Goal: Communication & Community: Answer question/provide support

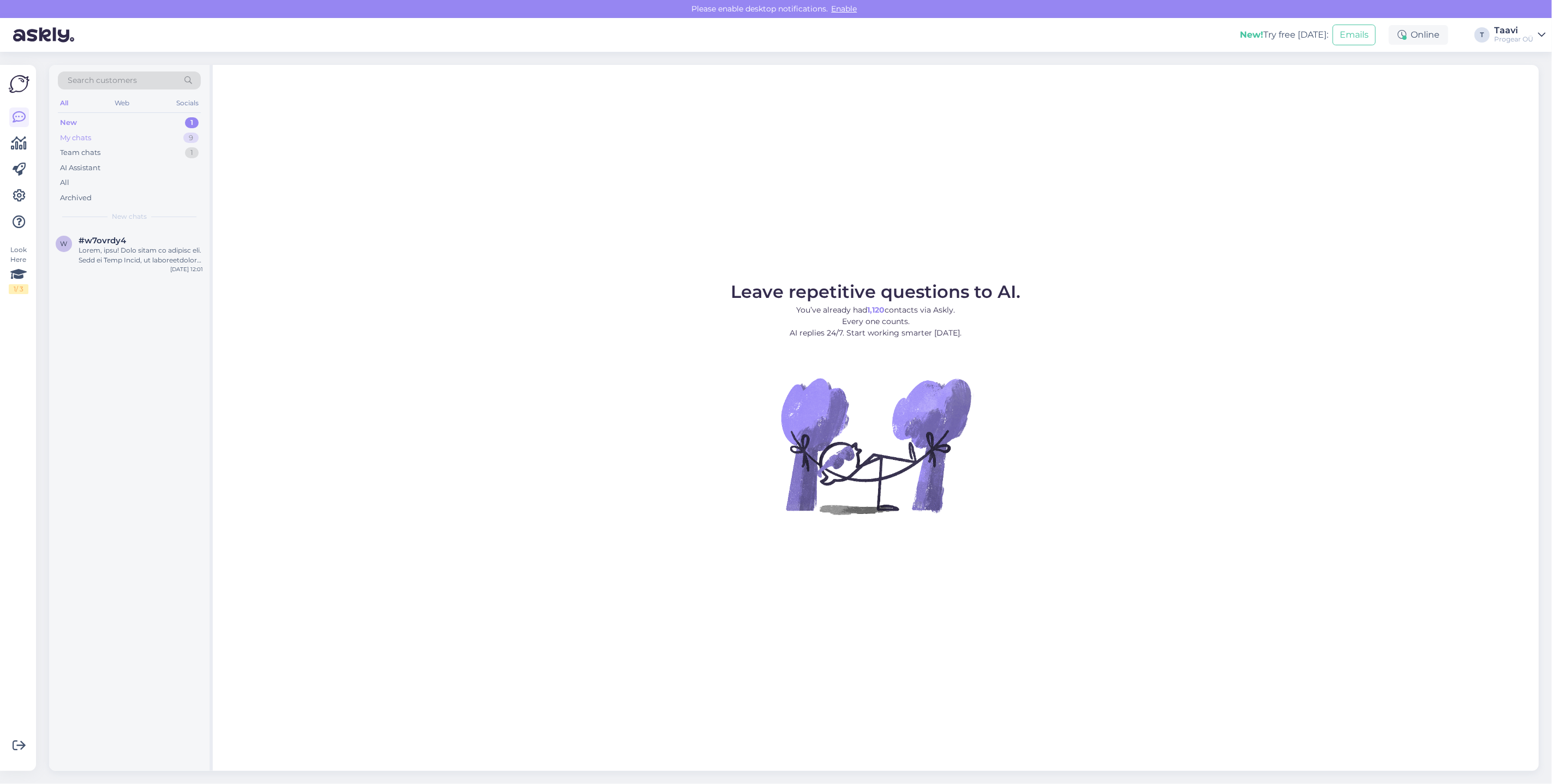
click at [124, 140] on div "My chats 9" at bounding box center [129, 137] width 143 height 15
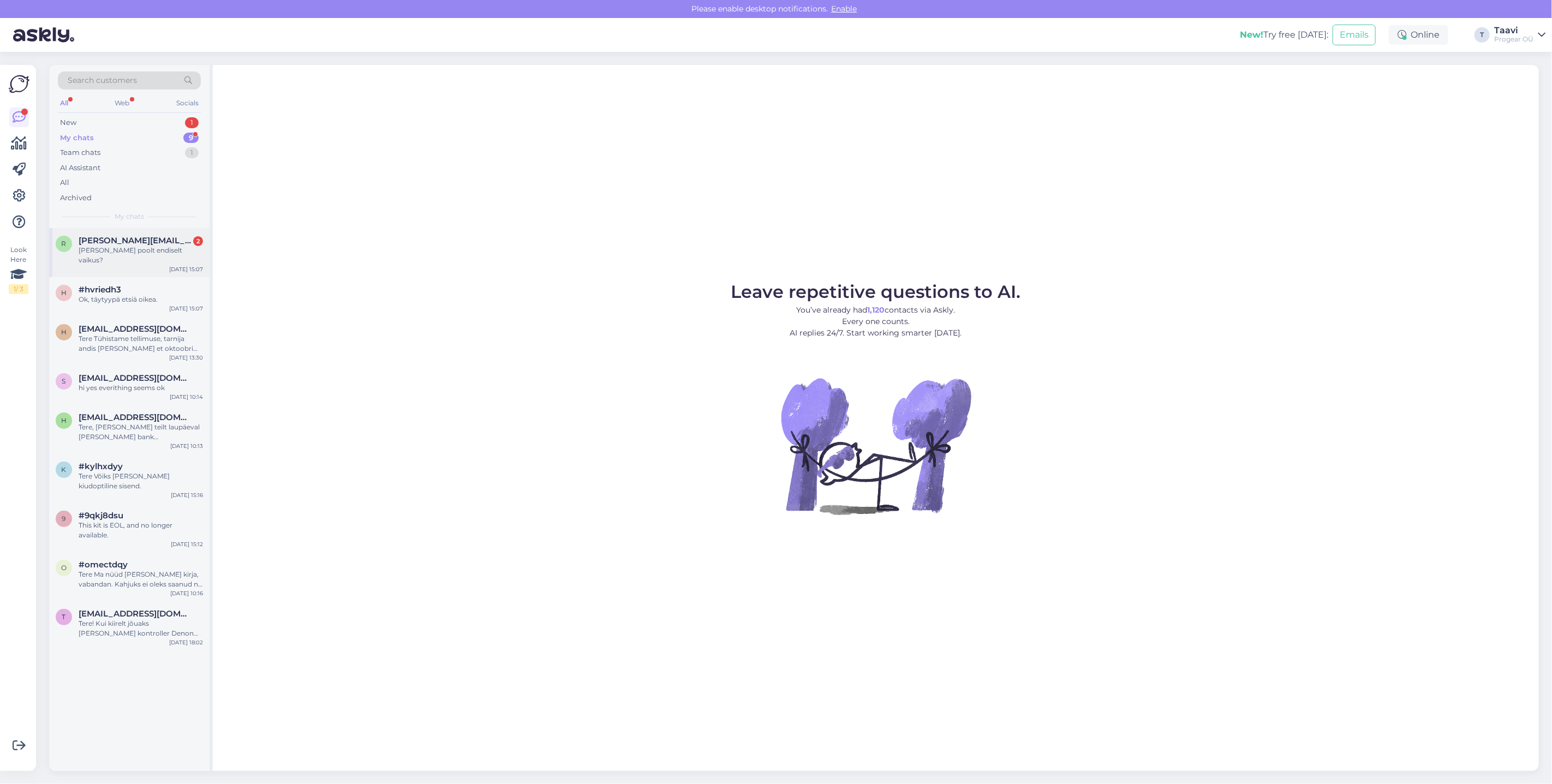
click at [127, 258] on div "r [PERSON_NAME][EMAIL_ADDRESS][PERSON_NAME][DOMAIN_NAME] 2 Tarnija poolt endise…" at bounding box center [130, 253] width 160 height 49
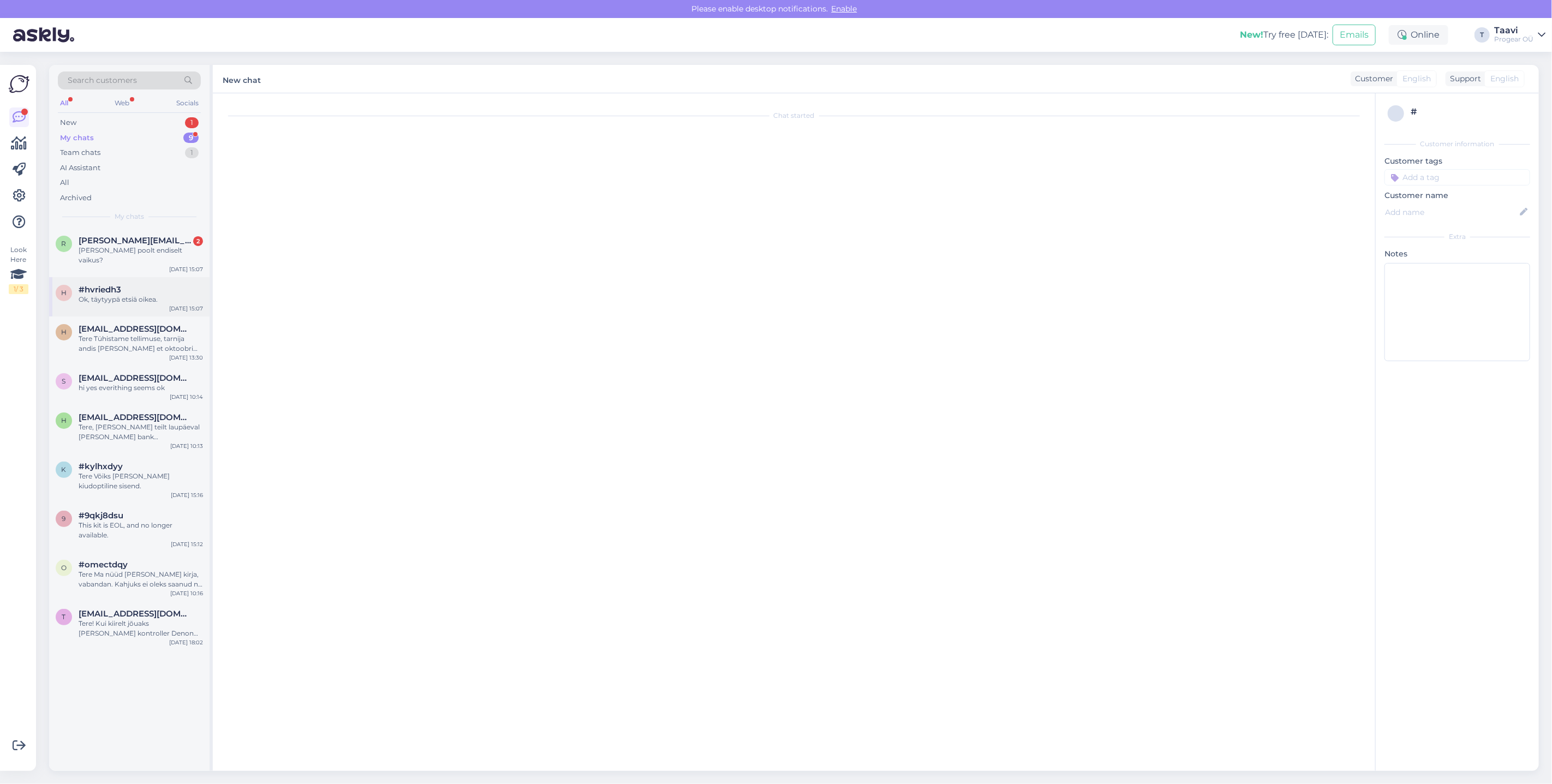
scroll to position [2206, 0]
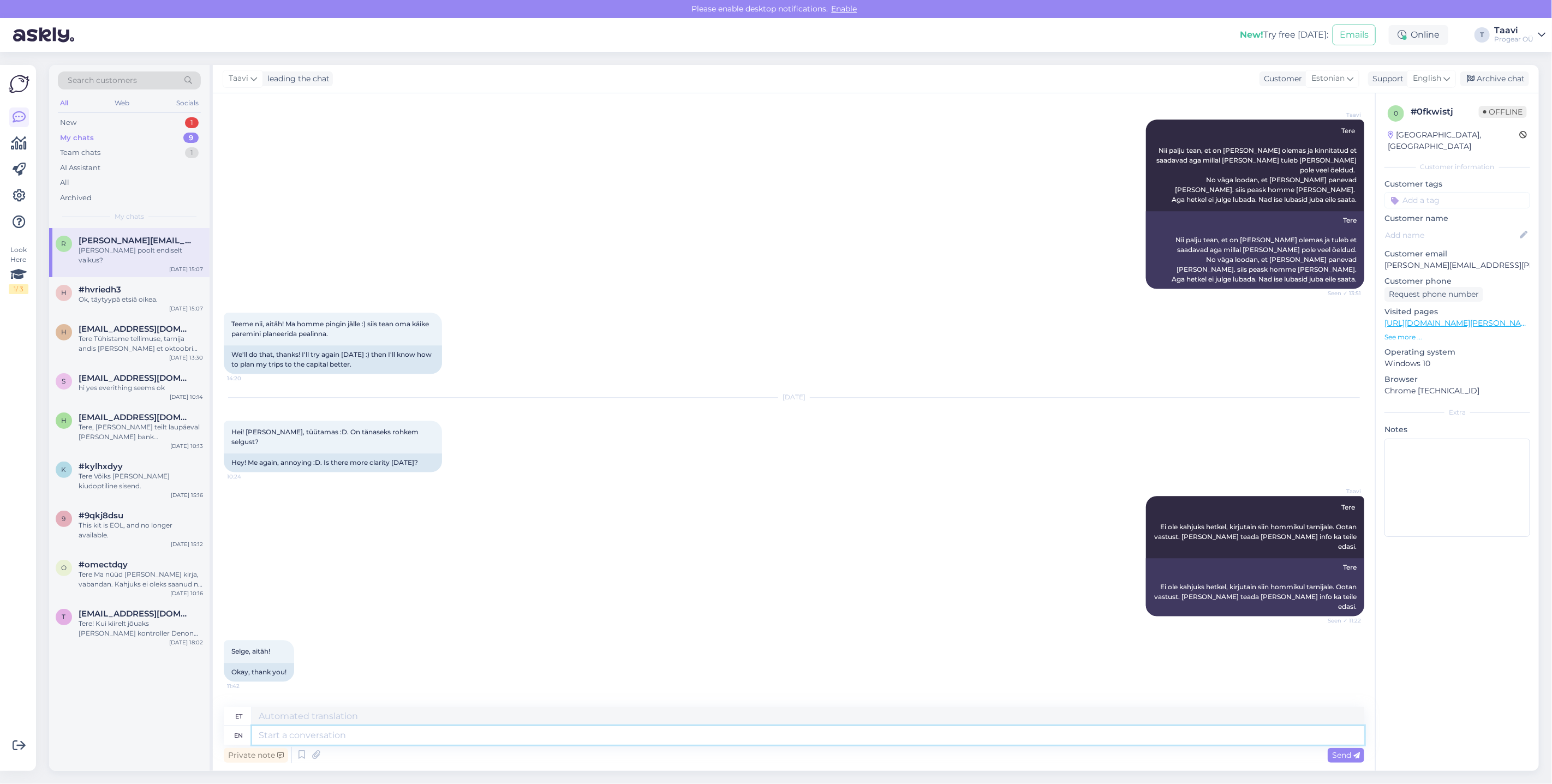
click at [330, 737] on textarea at bounding box center [808, 735] width 1112 height 19
type textarea "Saime"
type textarea "Saime l"
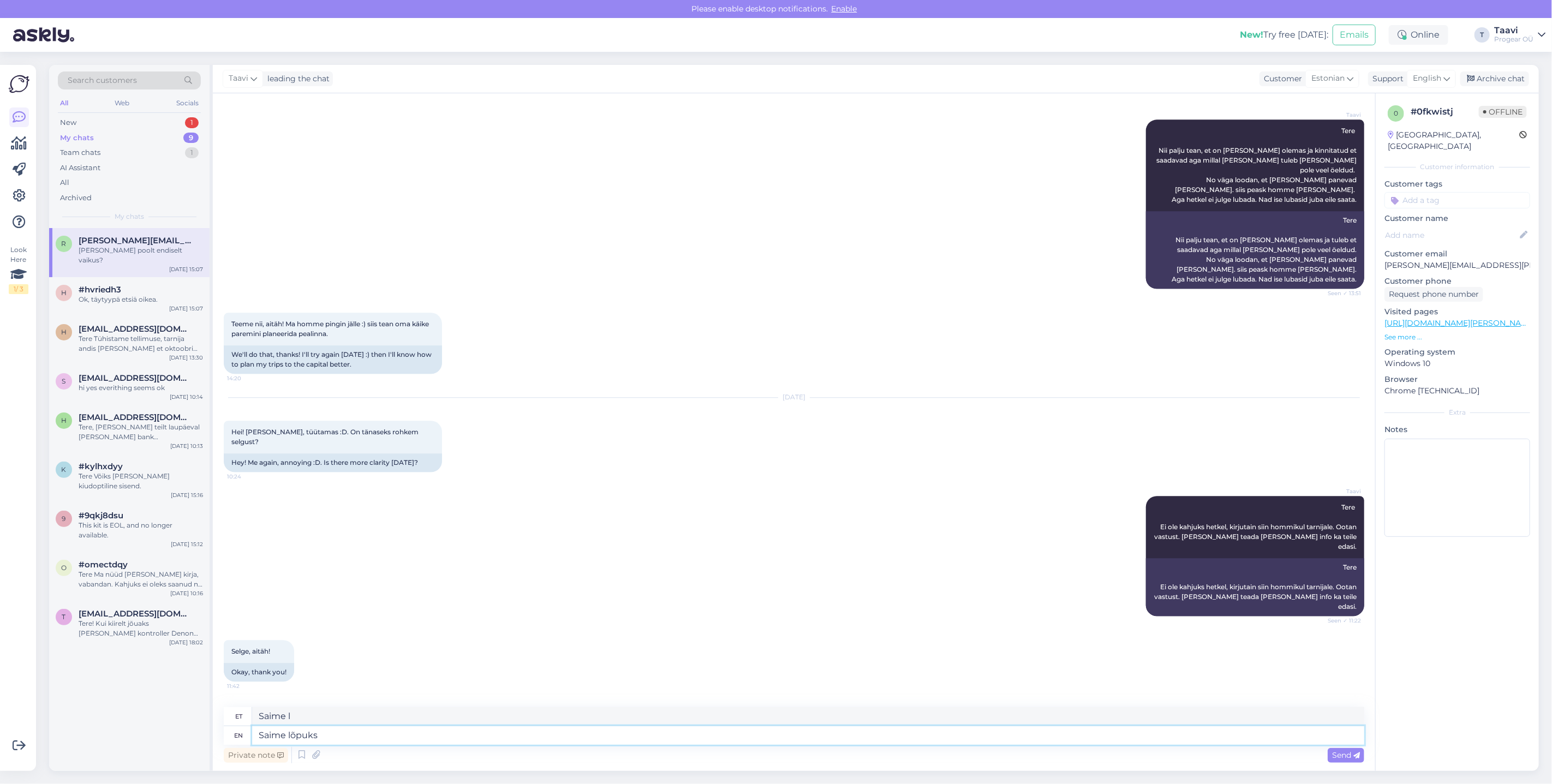
type textarea "Saime lõpuks"
type textarea "Saime lõpud"
type textarea "Saime lõpuks infot"
type textarea "Saime lõpu infot"
type textarea "Saime lõpuks infot,"
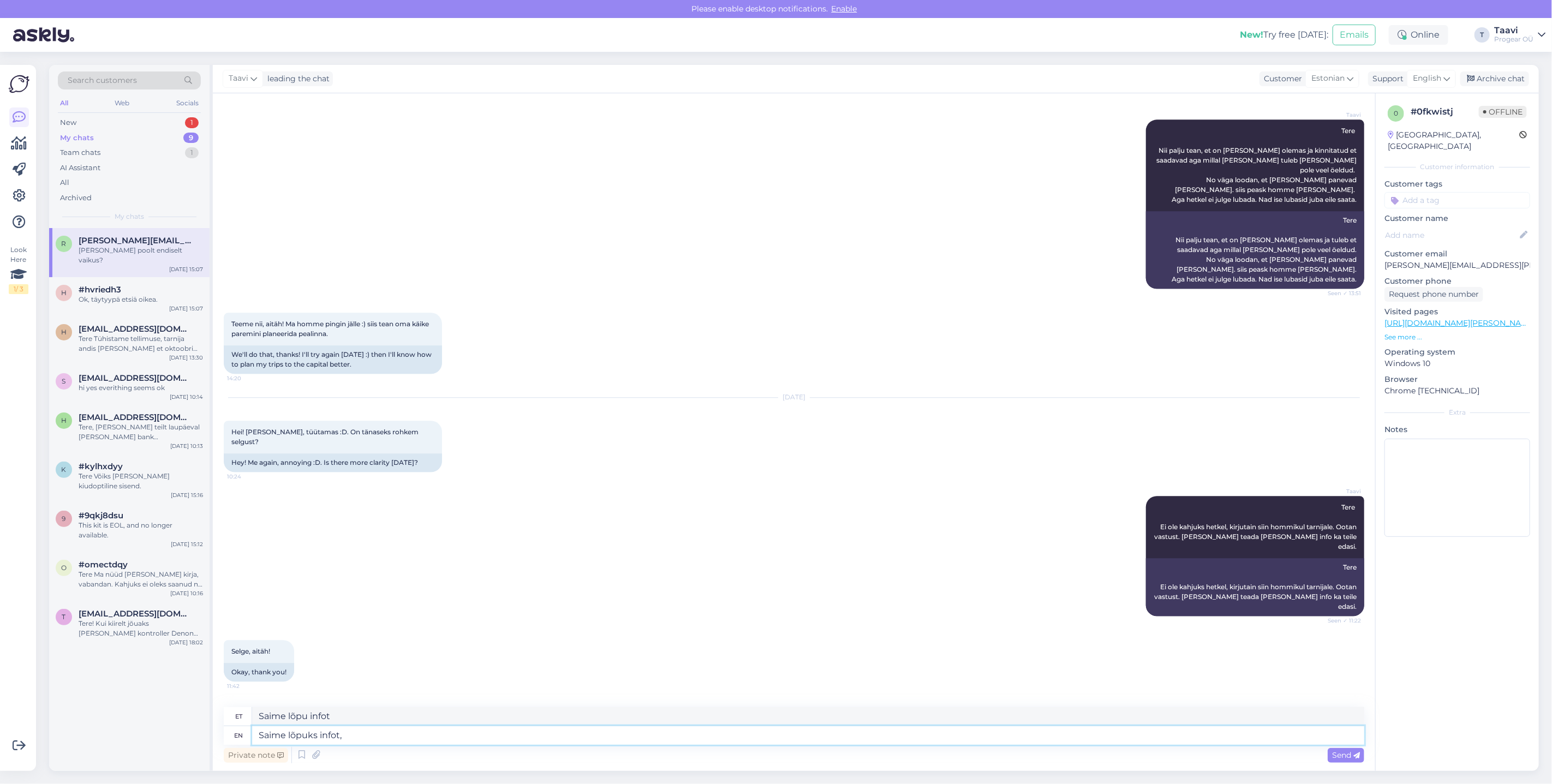
type textarea "Saime lõpu infot,"
type textarea "Saime lõpuks infot, kah"
type textarea "Saime lõpuks infot, kahjuks"
type textarea "Saime lõpu infot, kahjuks"
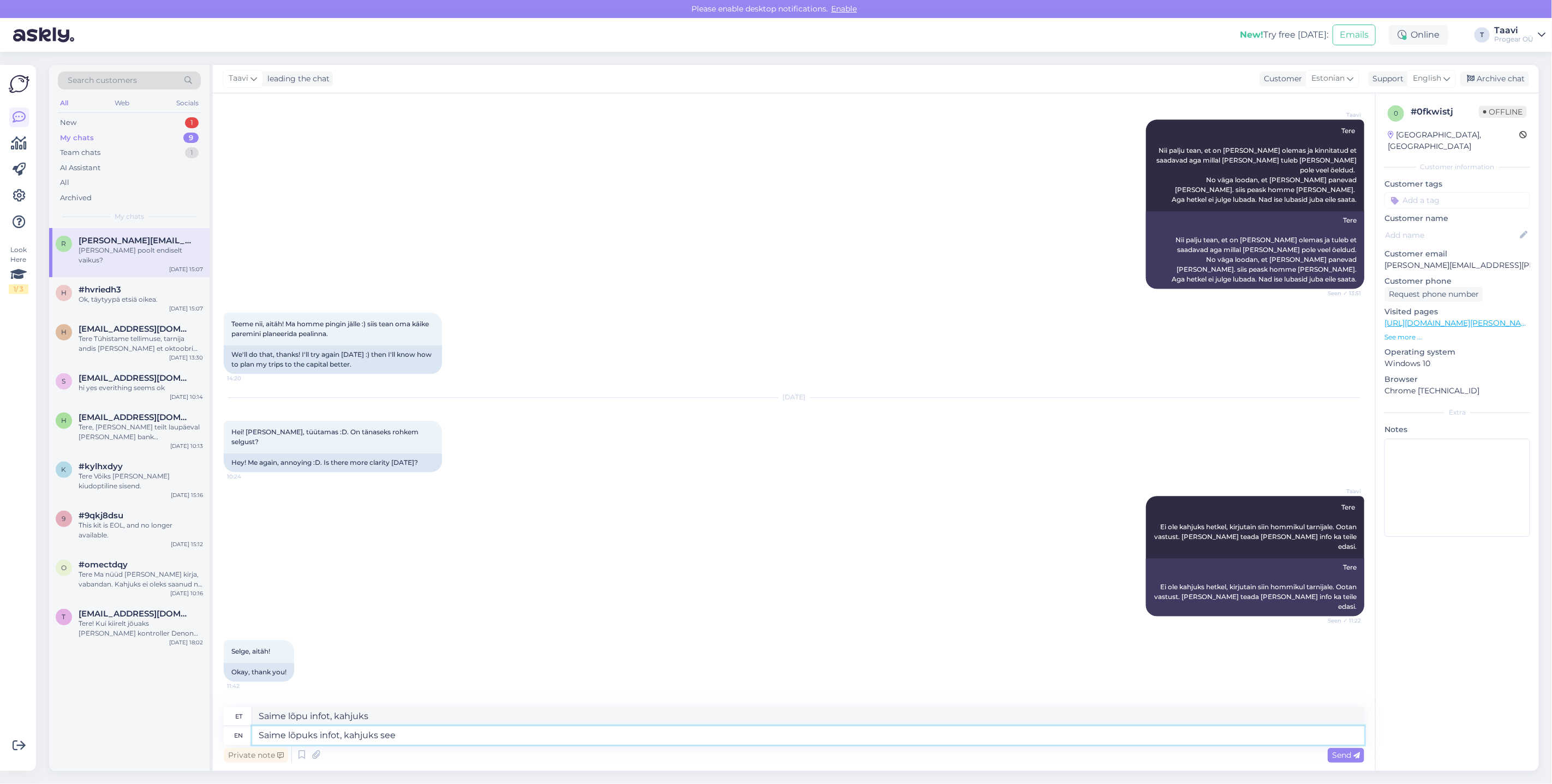
type textarea "Saime lõpuks infot, kahjuks see n"
type textarea "Saime lõpuks infot, kahjuks vt"
type textarea "Saime lõpuks infot, kahjuks see nädal ei"
type textarea "Saime lõpuks infot, kahjuks see nädal"
type textarea "Saime lõpuks infot, kahjuks see nädal ei"
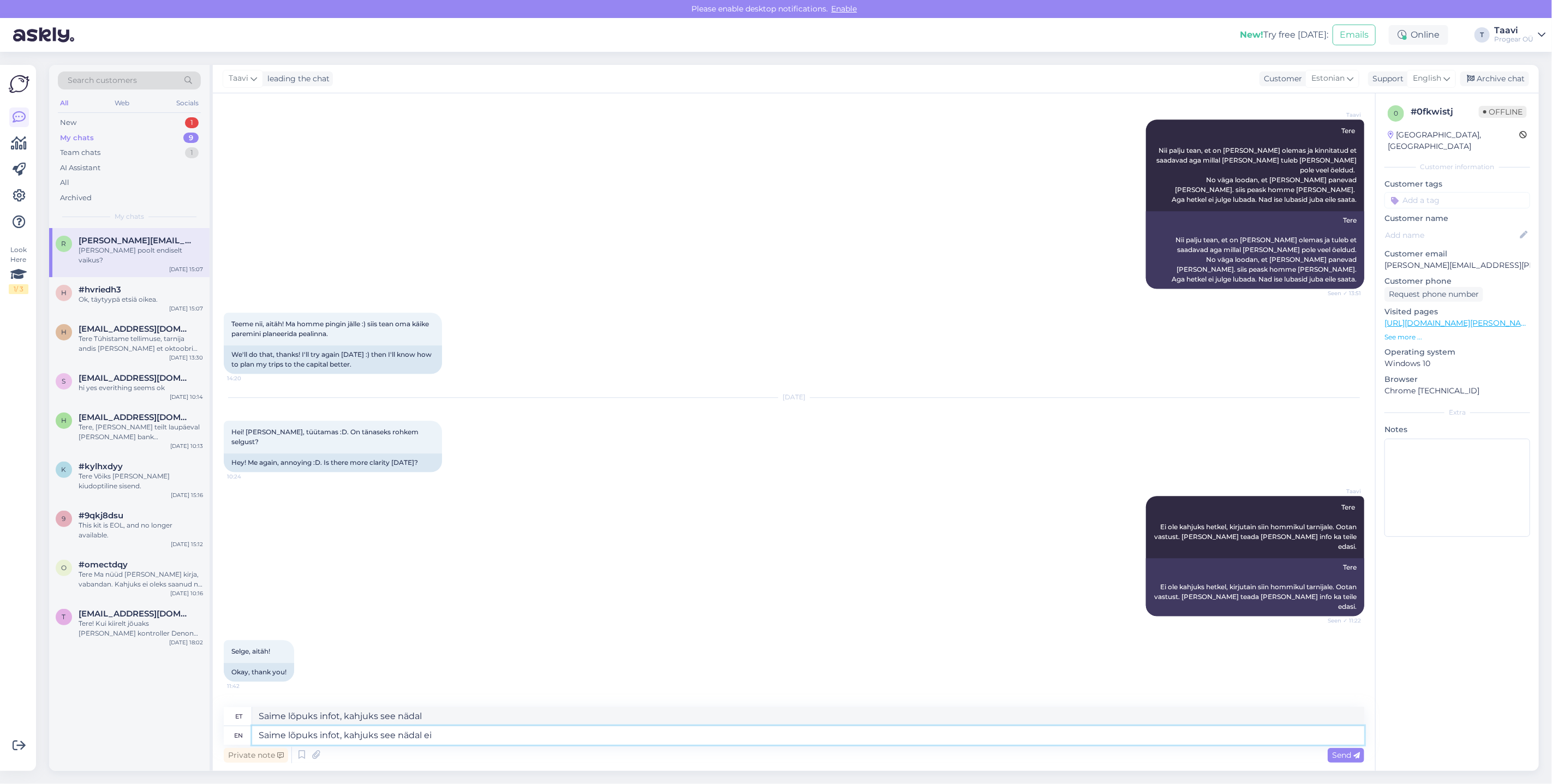
type textarea "Saime lõpuks infot, kahjuks see nädal ei"
type textarea "Saime lõpuks infot, kahjuks see nädal ei jõu"
type textarea "Saime lõpuks infot, kahjuks see nädal ei jõu pidid"
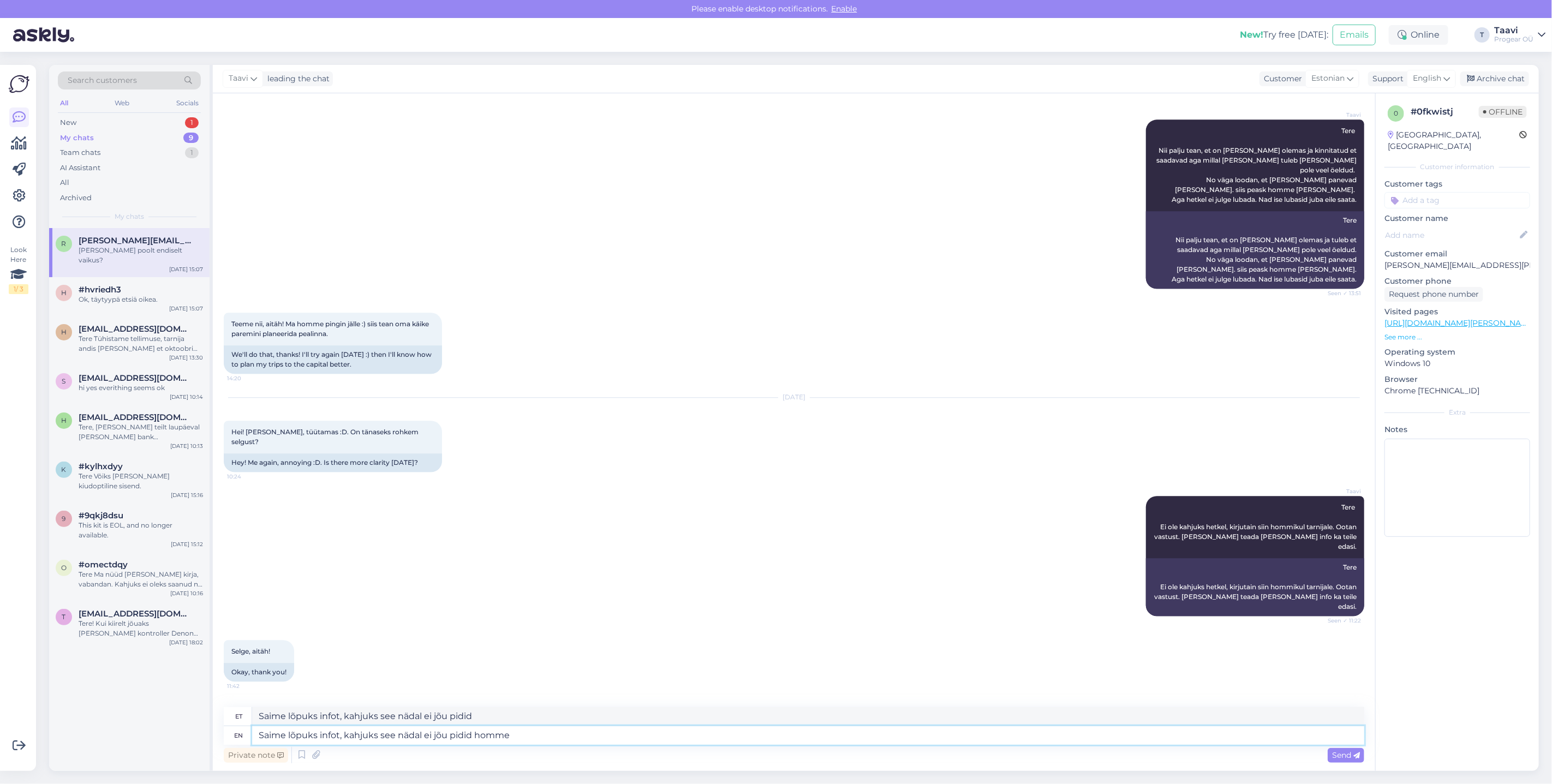
type textarea "Saime lõpuks infot, kahjuks see nädal ei jõu pidid homme"
type textarea "Saime lõpuks infot, kahjuks see nädal ei jõu pidid homme [PERSON_NAME] p"
type textarea "Saime lõpuks infot, kahjuks see nädal ei jõu pidid homme [PERSON_NAME]"
type textarea "Saime lõpuks infot, kahjuks see nädal ei jõu pidid homme [PERSON_NAME] panema."
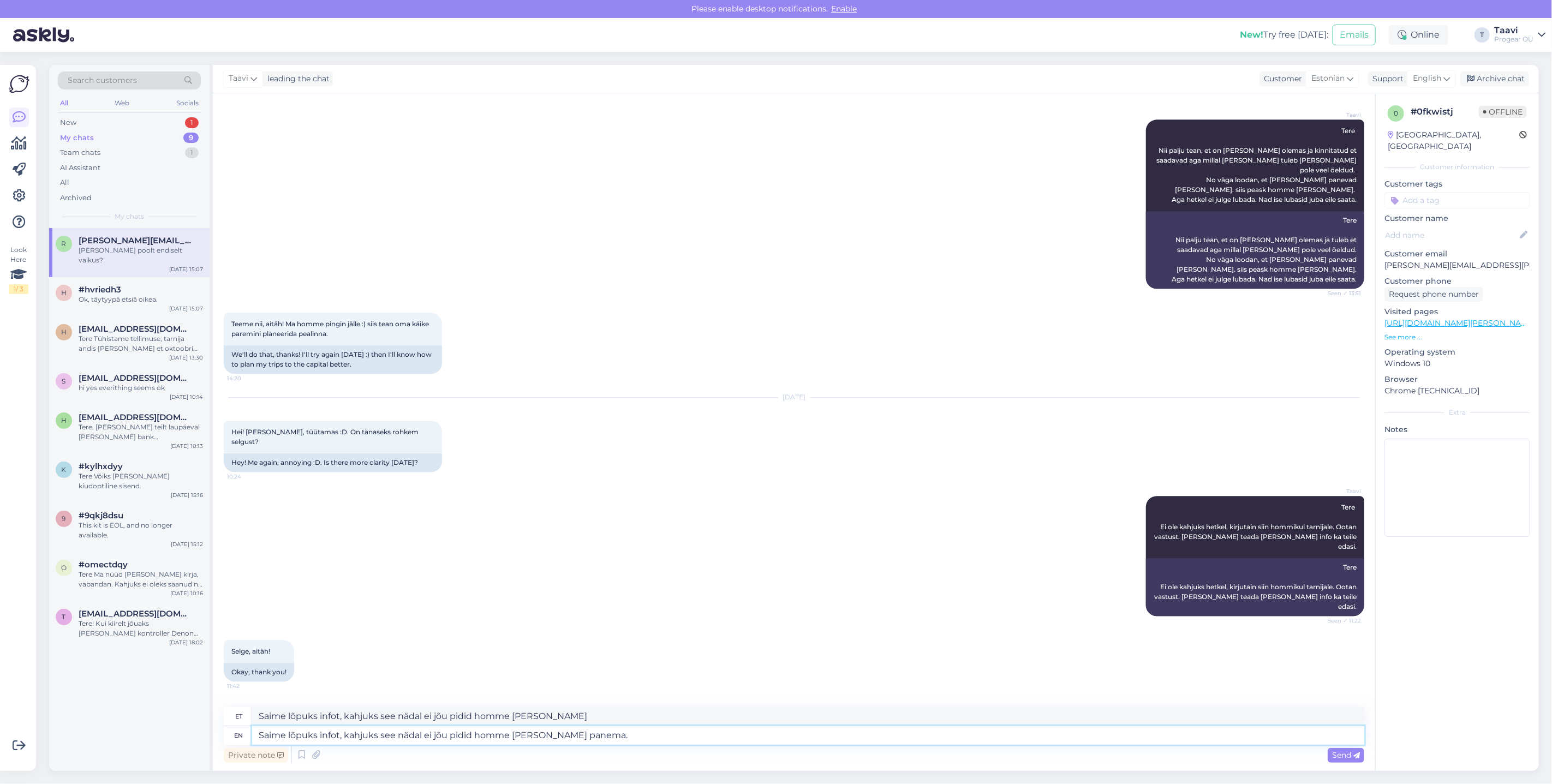
type textarea "Saime lõpuks infot, kahjuks see nädal ei jõu pidid homme [PERSON_NAME] panema"
type textarea "Saime lõpuks infot, kahjuks see nädal ei jõu pidid homme [PERSON_NAME] panema."
type textarea "Saime lõpuks infot, kahjuks see nädal ei jõu pidid homme [PERSON_NAME] panema. …"
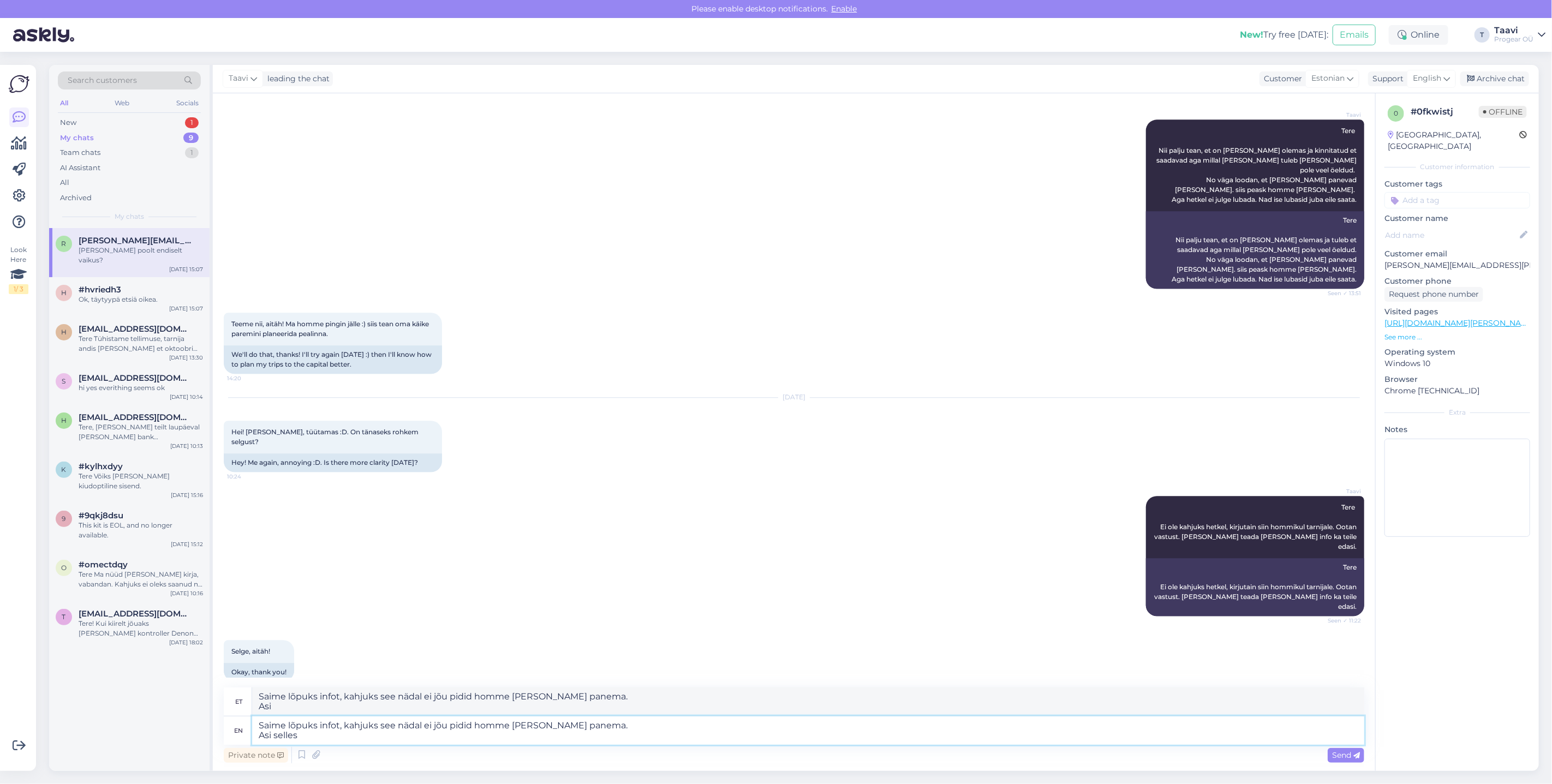
type textarea "Saime lõpuks infot, kahjuks see nädal ei jõu pidid homme [PERSON_NAME] panema. …"
type textarea "Saime lõpuks infot, kahjuks see nädal ei jõu pidid homme [PERSON_NAME] panema."
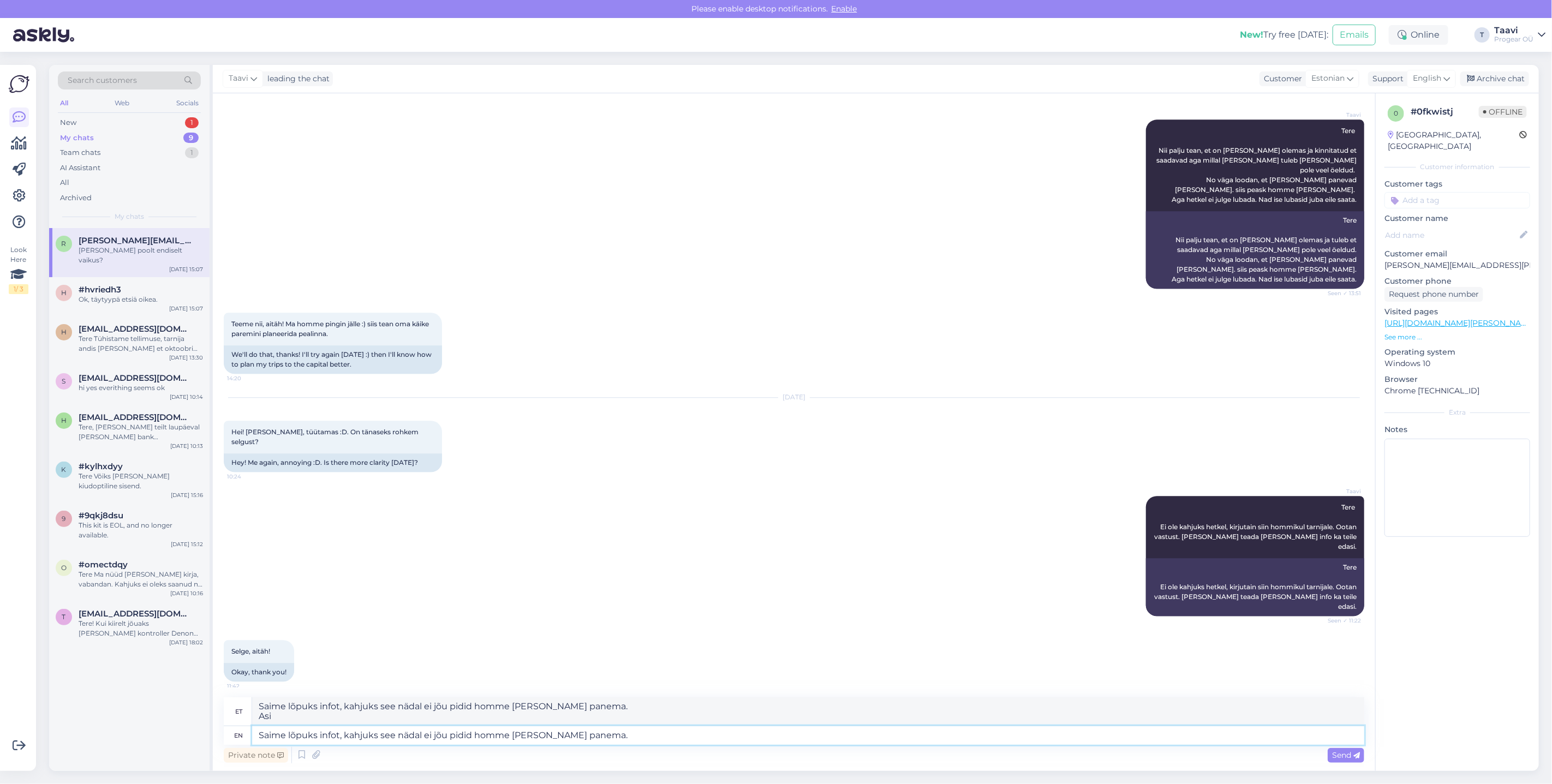
type textarea "Saime lõpuks infot, kahjuks see nädal ei jõu pidid homme [PERSON_NAME] panema."
type textarea "Saime lõpuks infot, kahjuks see nädal ei jõu pidid homme [PERSON_NAME] panema. …"
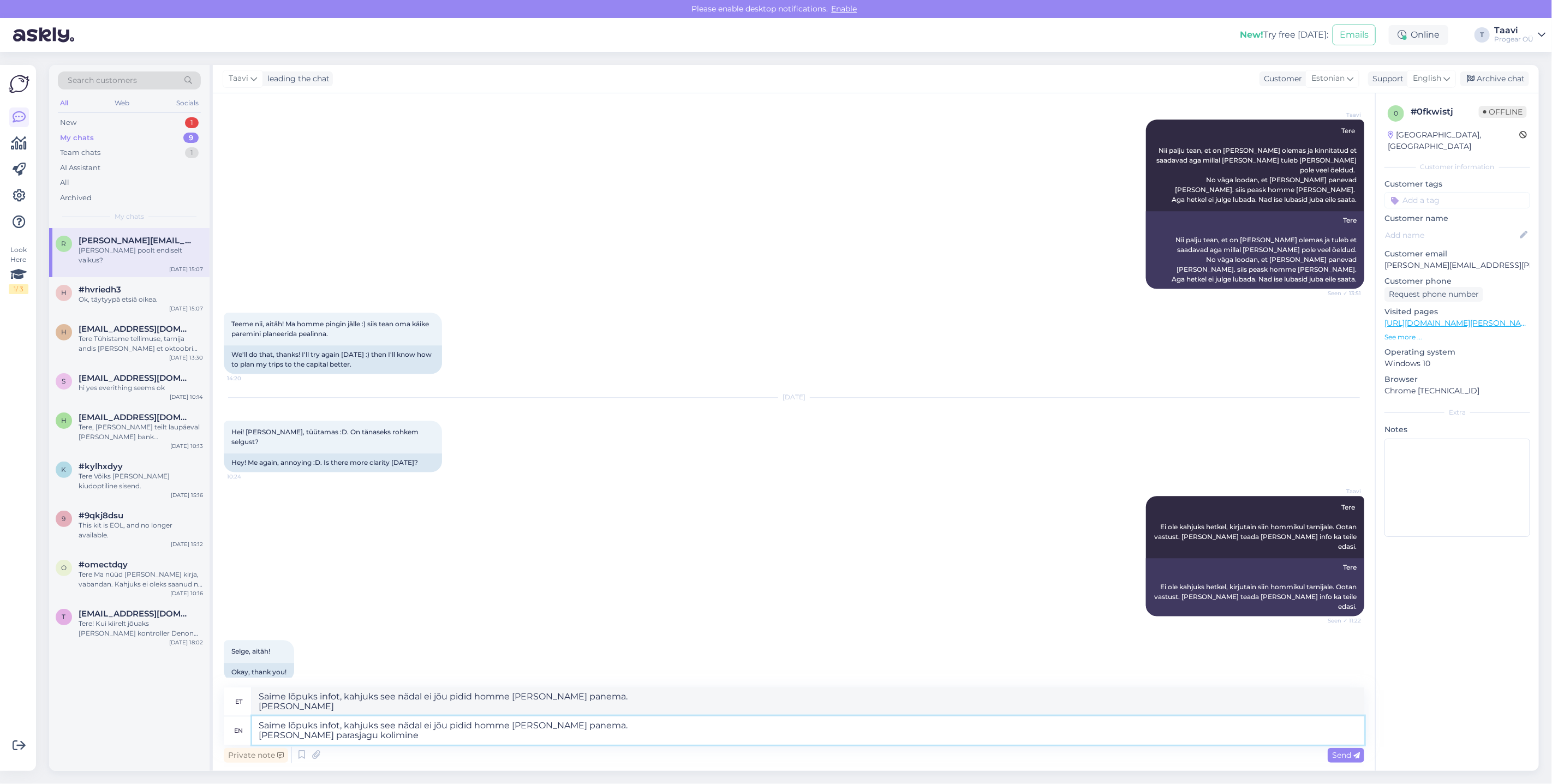
type textarea "Saime lõpuks infot, kahjuks see nädal ei jõu pidid homme [PERSON_NAME] panema. …"
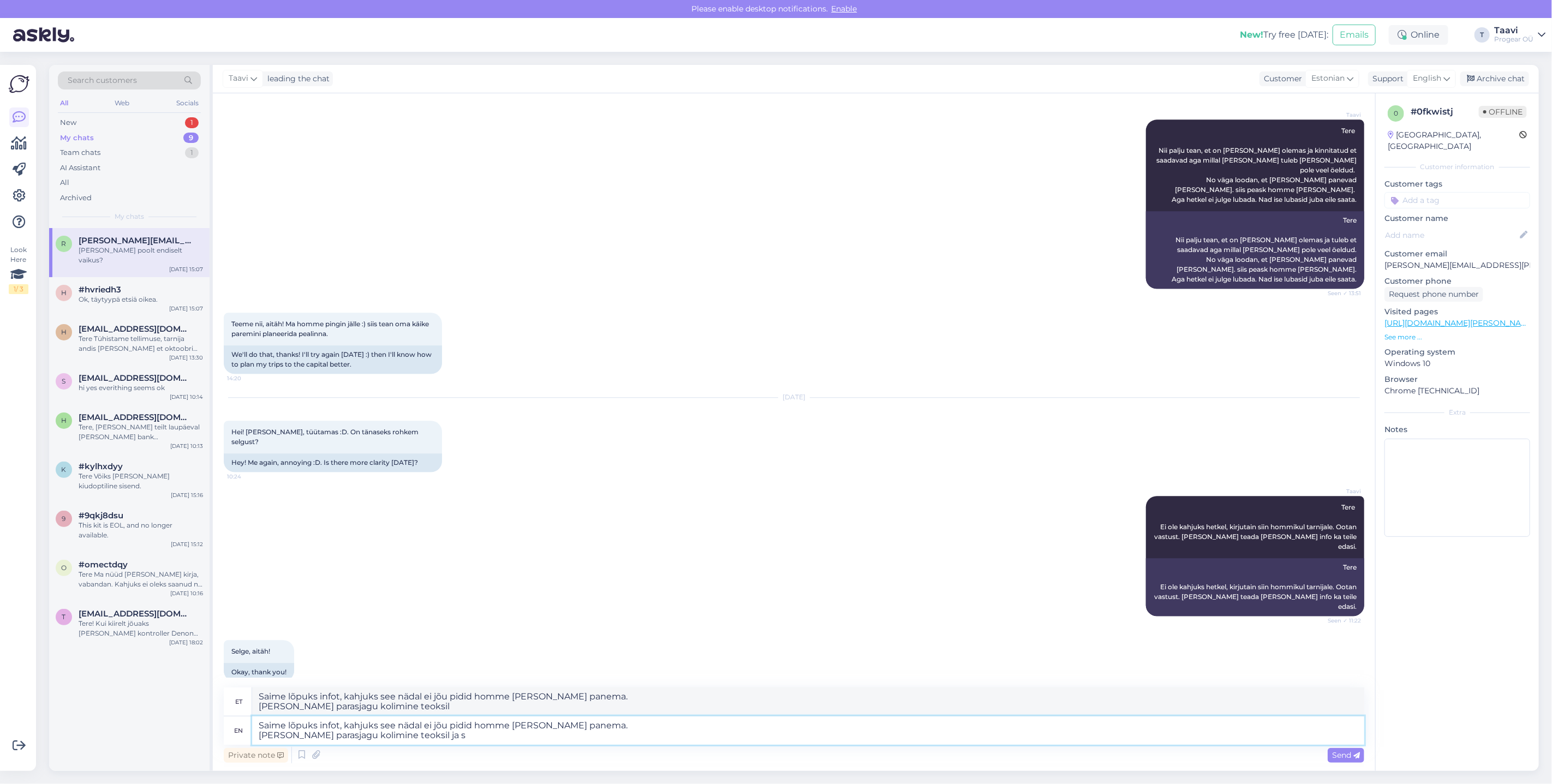
type textarea "Saime lõpuks infot, kahjuks see nädal ei jõu pidid homme [PERSON_NAME] panema. …"
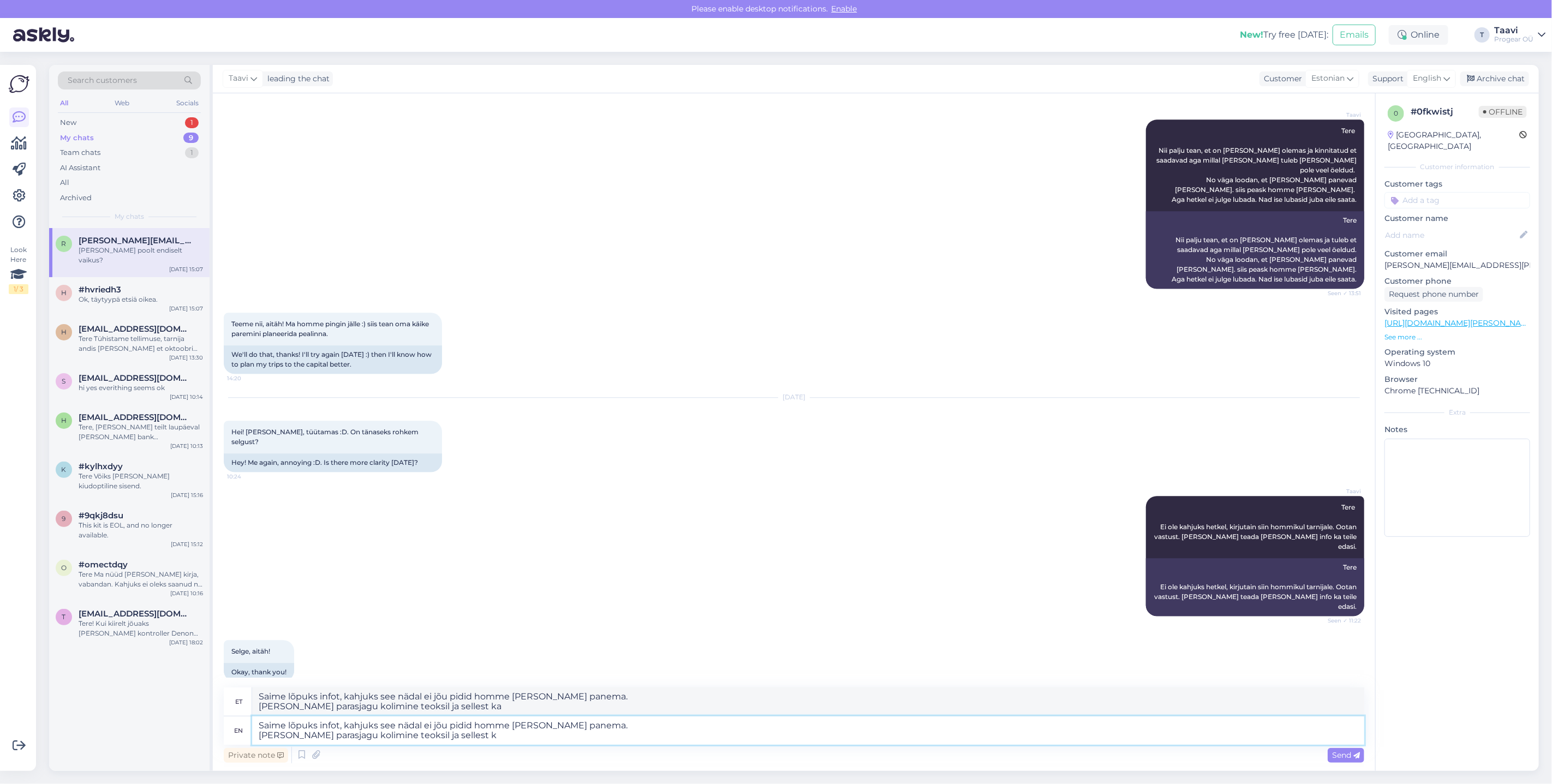
type textarea "Saime lõpuks infot, kahjuks see nädal ei jõu pidid homme [PERSON_NAME] panema. …"
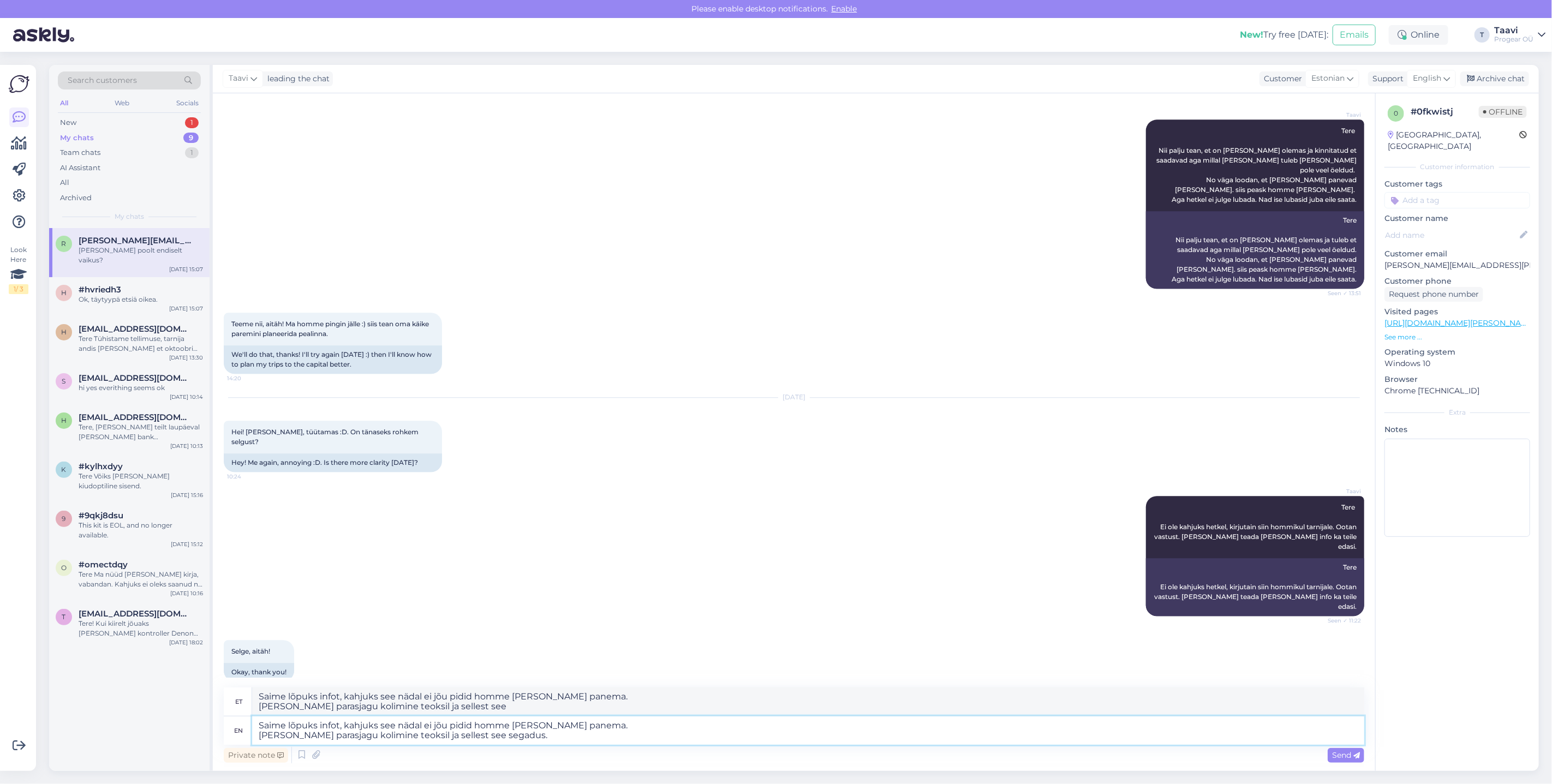
type textarea "Saime lõpuks infot, kahjuks see nädal ei jõu pidid homme [PERSON_NAME] panema. …"
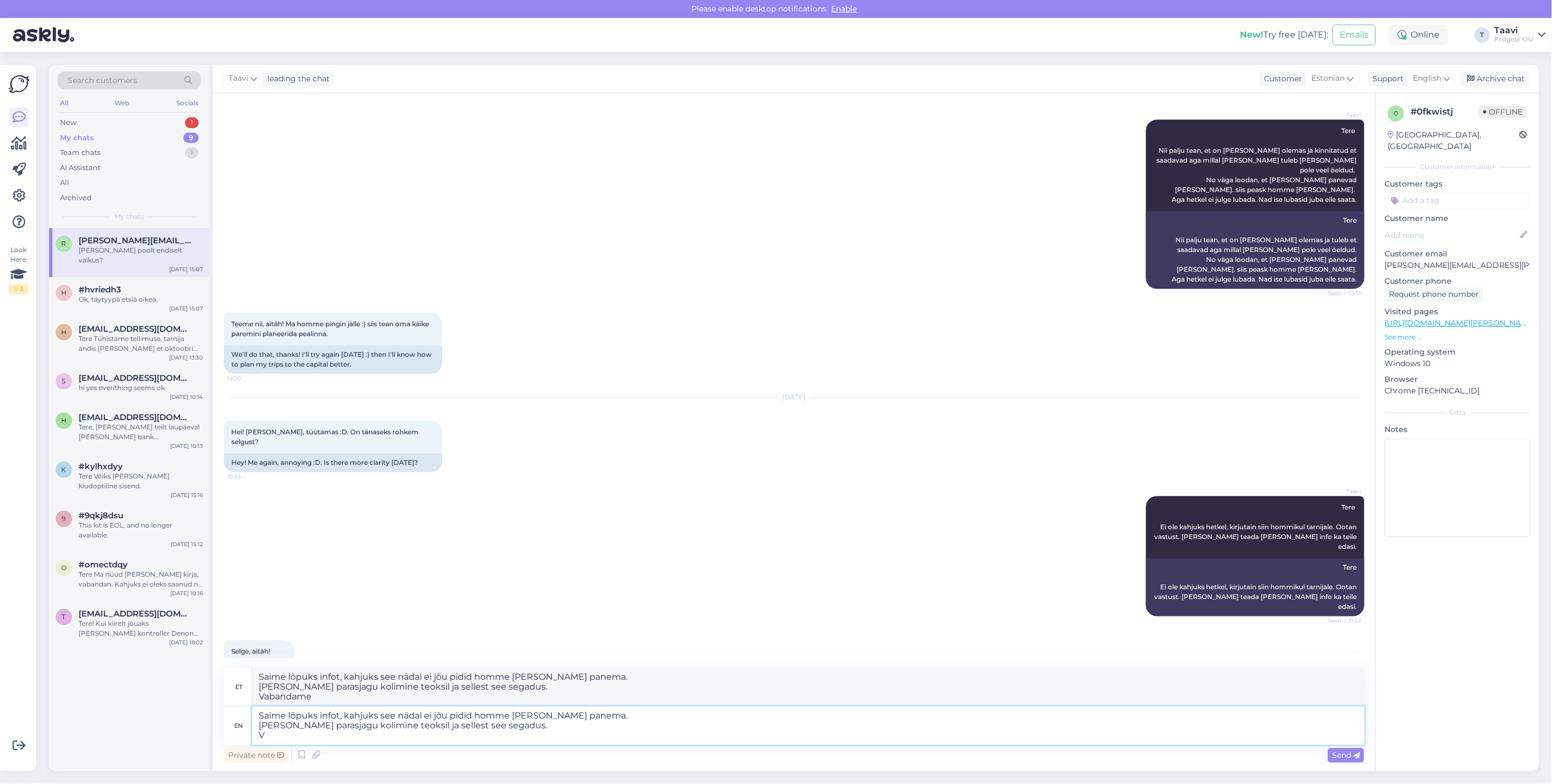
type textarea "Saime lõpuks infot, kahjuks see nädal ei jõu pidid homme [PERSON_NAME] panema. …"
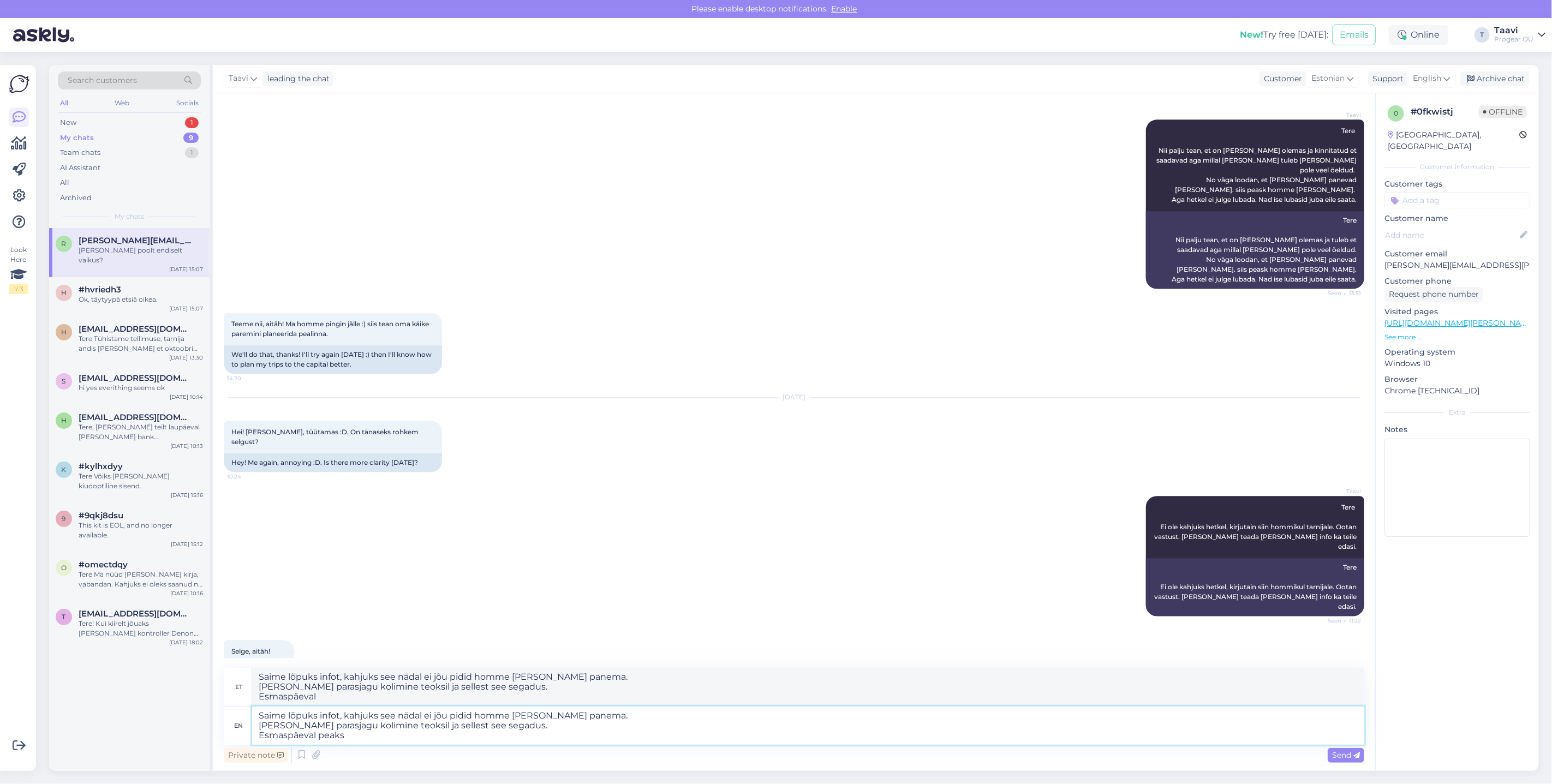
type textarea "Saime lõpuks infot, kahjuks see nädal ei jõu pidid homme [PERSON_NAME] panema. …"
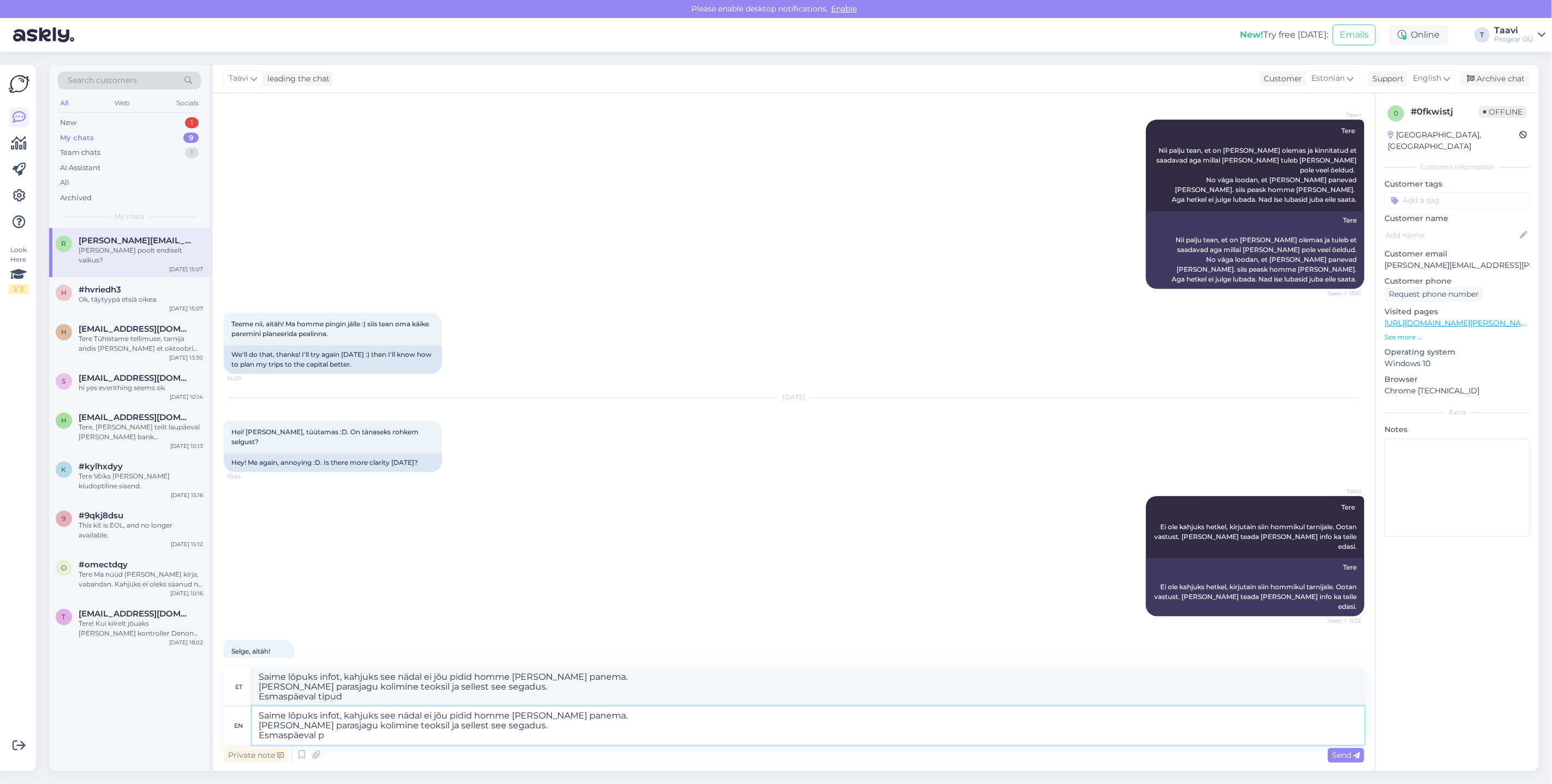
type textarea "Saime lõpuks infot, kahjuks see nädal ei jõu pidid homme [PERSON_NAME] panema. …"
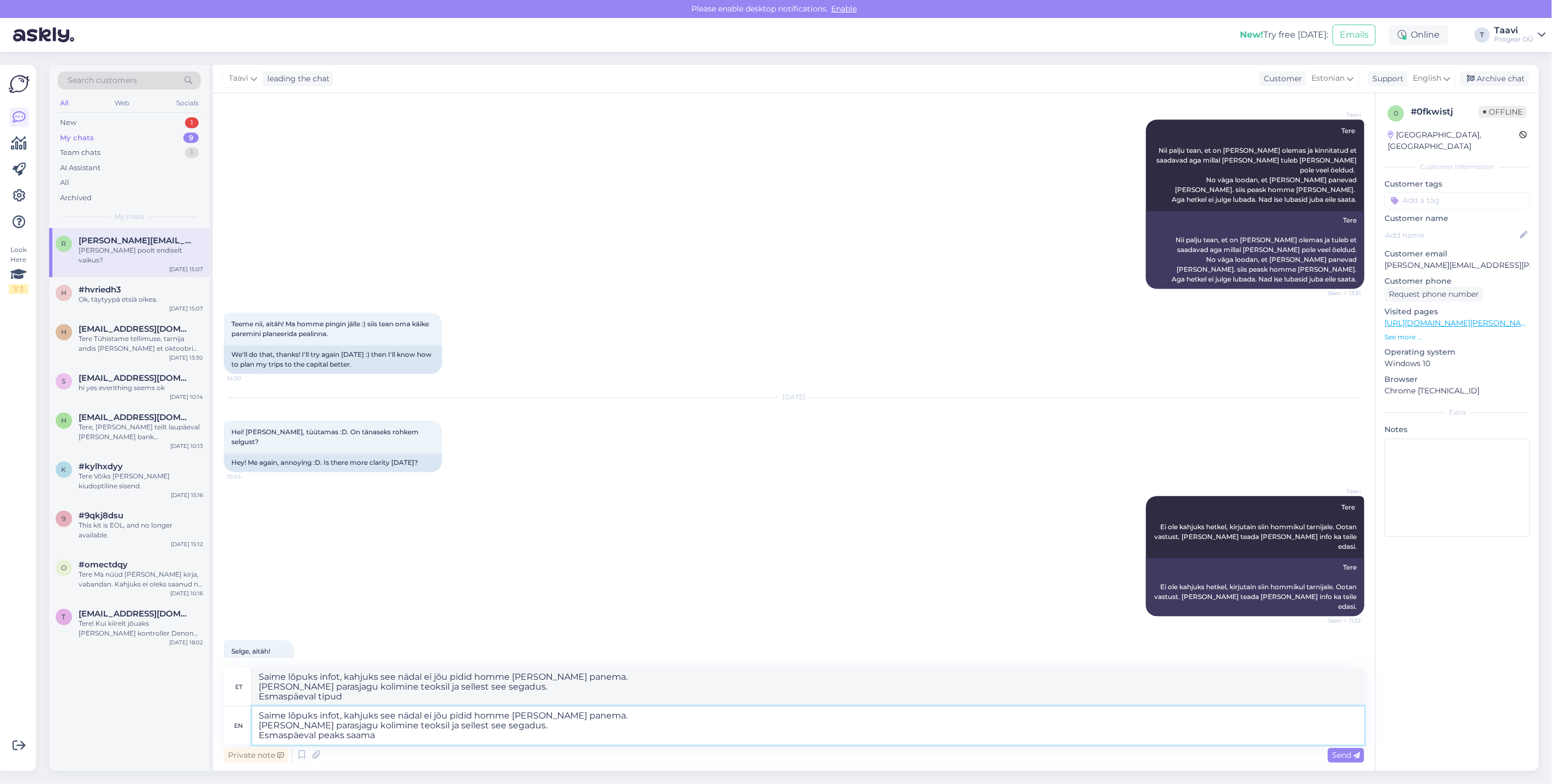
type textarea "Saime lõpuks infot, kahjuks see nädal ei jõu pidid homme [PERSON_NAME] panema. …"
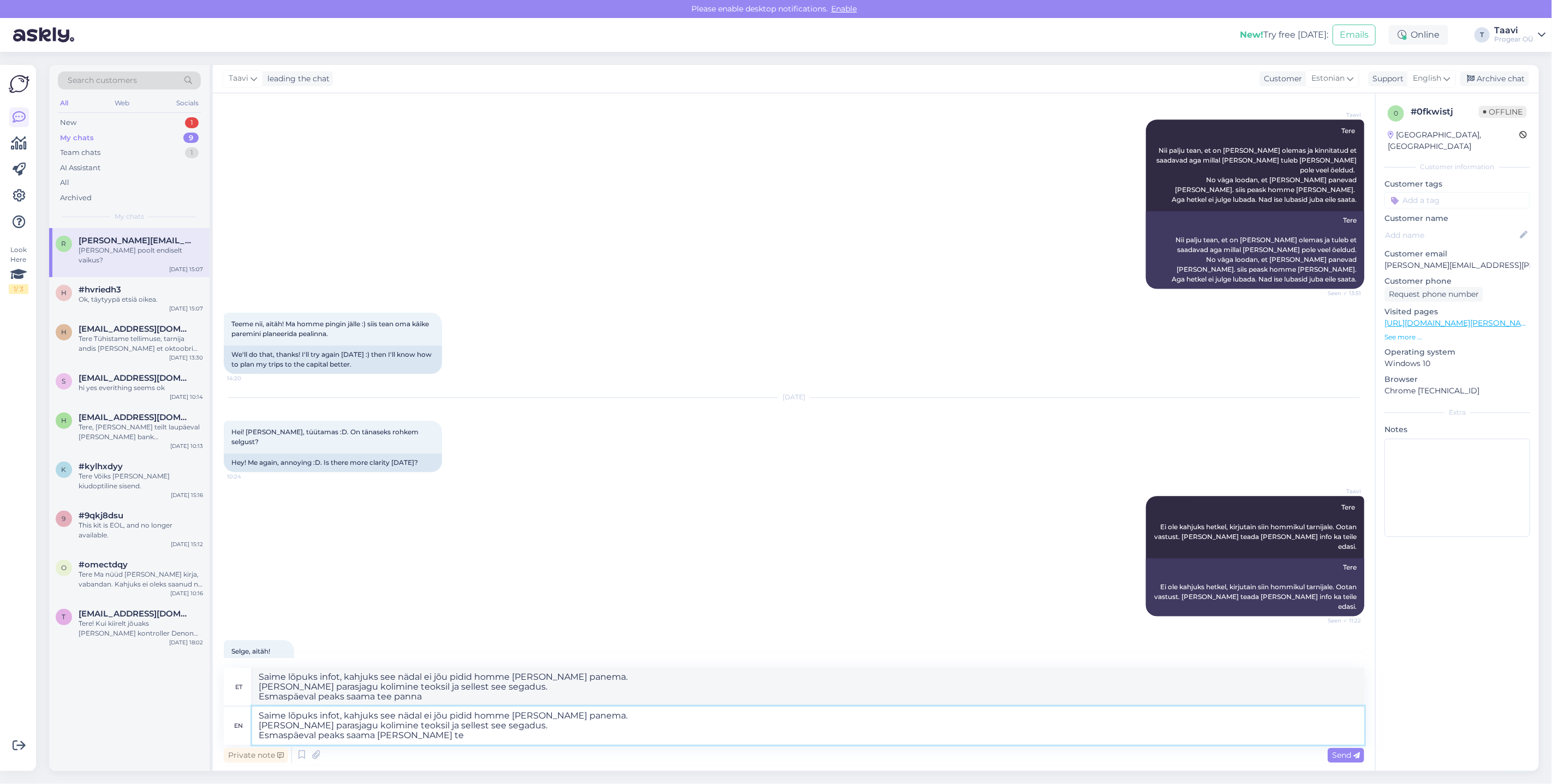
type textarea "Saime lõpuks infot, kahjuks see nädal ei jõu pidid homme [PERSON_NAME] panema. …"
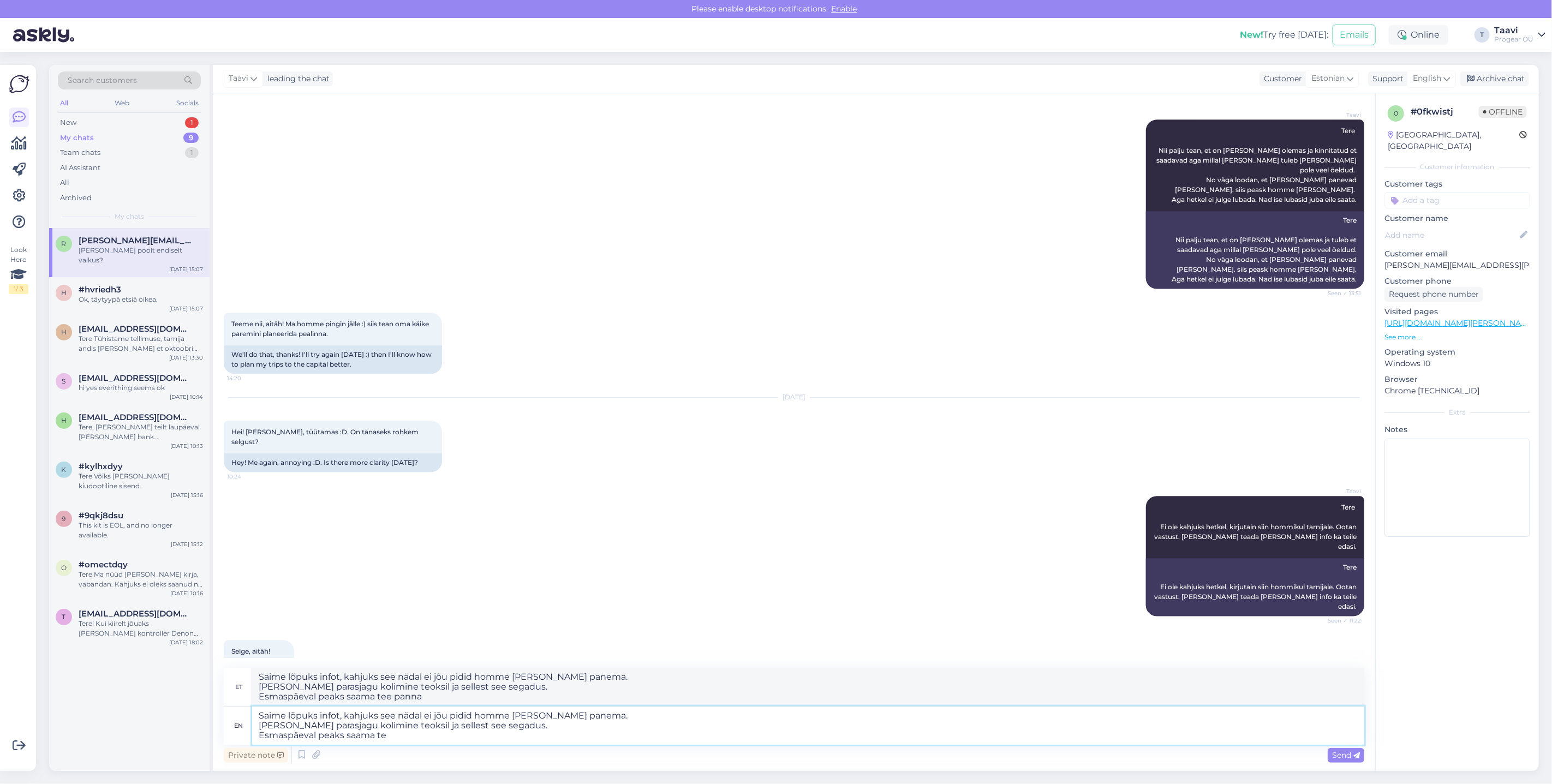
type textarea "Saime lõpuks infot, kahjuks see nädal ei jõu pidid homme [PERSON_NAME] panema. …"
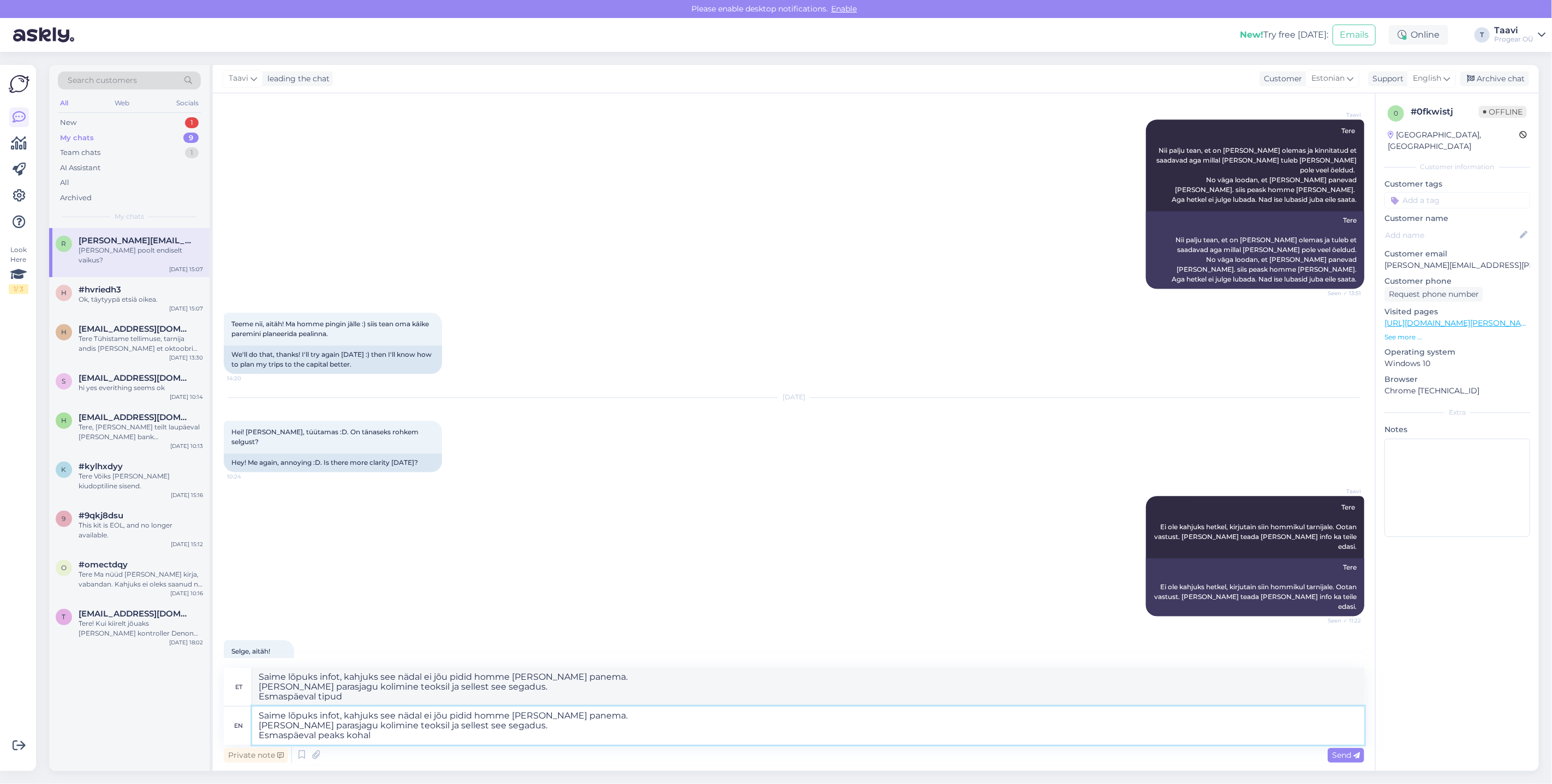
type textarea "Saime lõpuks infot, kahjuks see nädal ei jõu pidid homme [PERSON_NAME] panema. …"
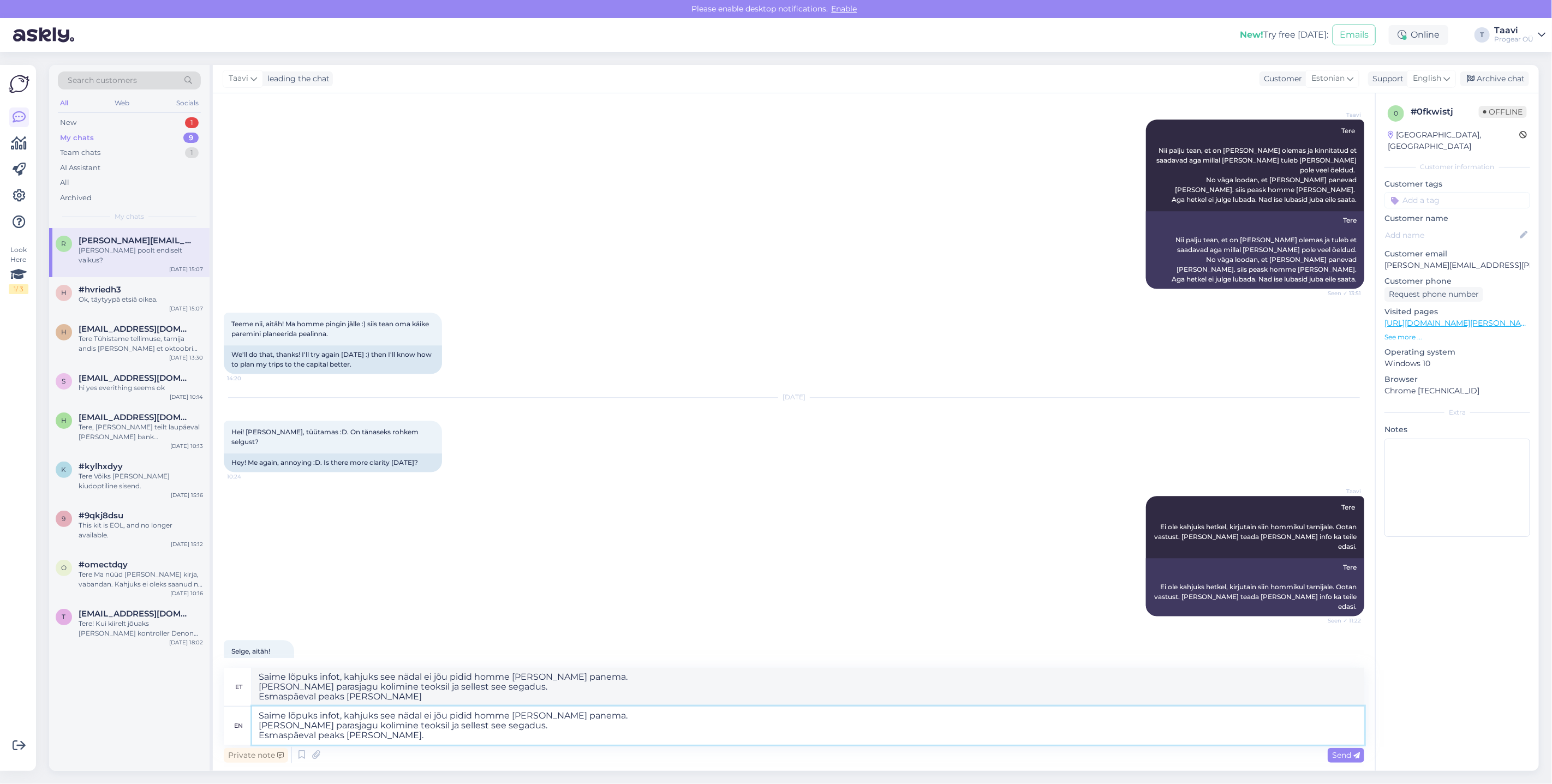
type textarea "Saime lõpuks infot, kahjuks see nädal ei jõu pidid homme [PERSON_NAME] panema. …"
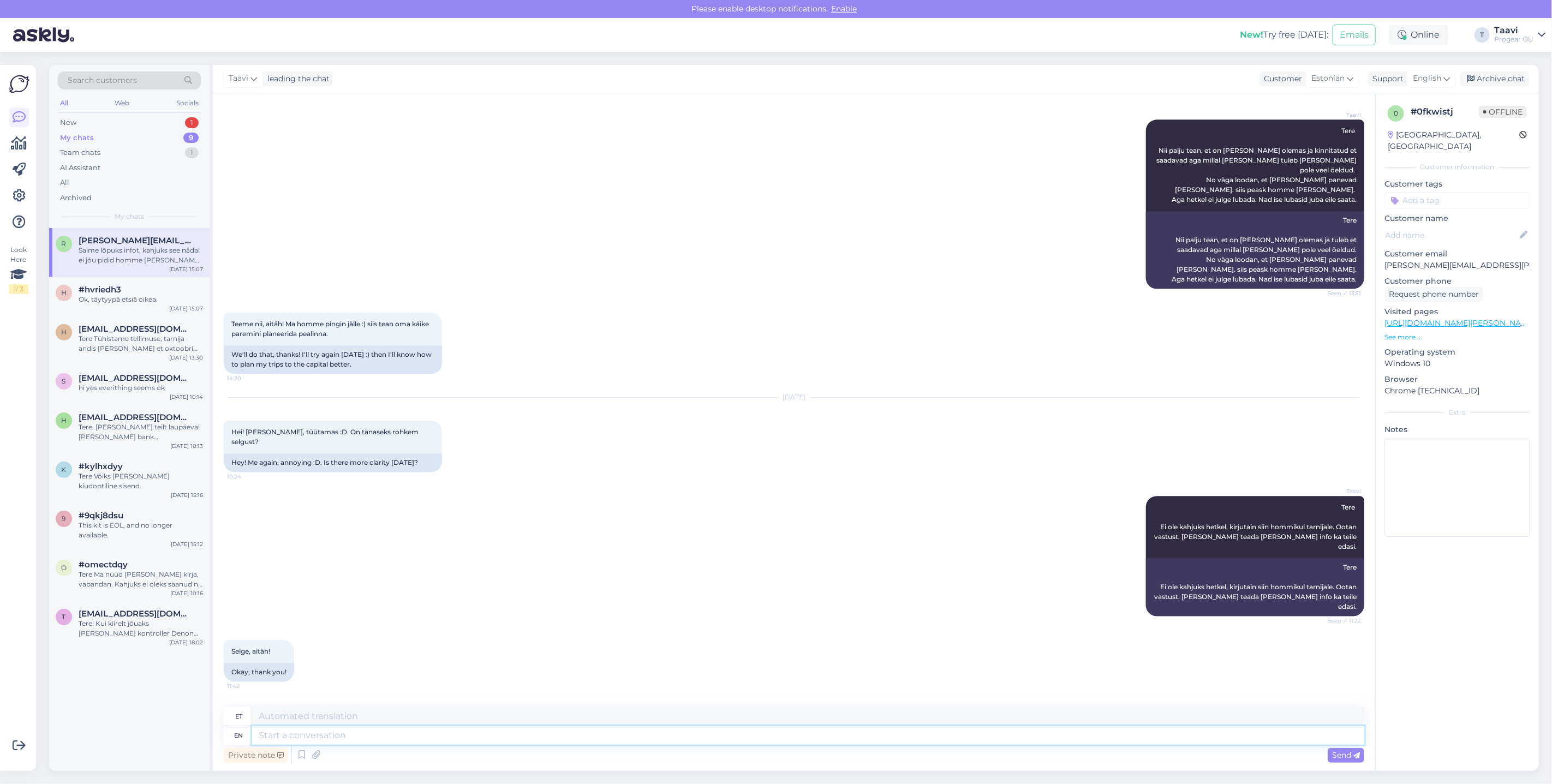
scroll to position [2330, 0]
